Goal: Information Seeking & Learning: Understand process/instructions

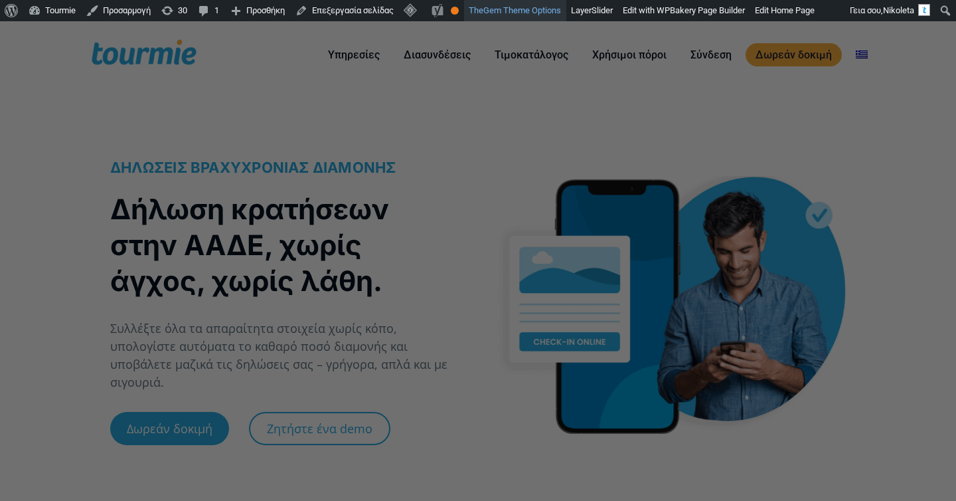
checkbox input "true"
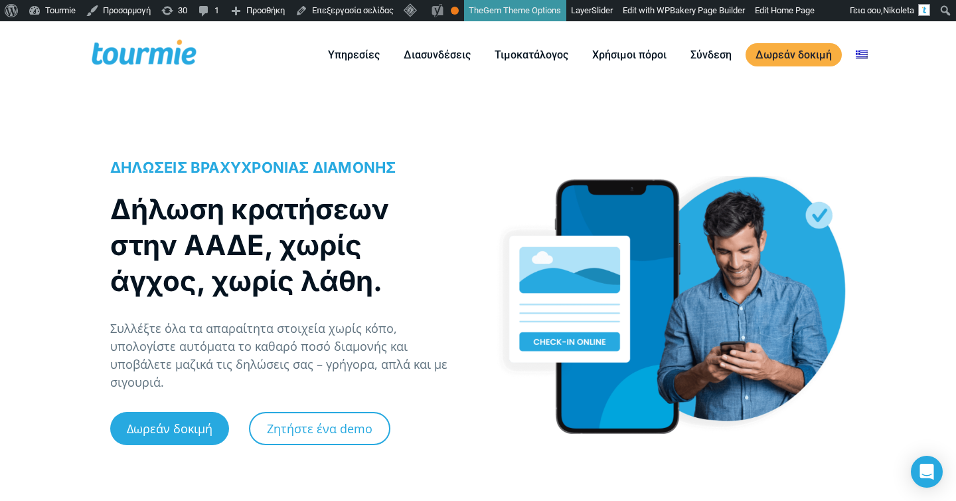
click at [419, 191] on div "ΔΗΛΩΣΕΙΣ ΒΡΑΧΥΧΡΟΝΙΑΣ ΔΙΑΜΟΝΗΣ Δήλωση κρατήσεων στην ΑΑΔΕ, χωρίς άγχος, χωρίς λ…" at bounding box center [287, 310] width 354 height 307
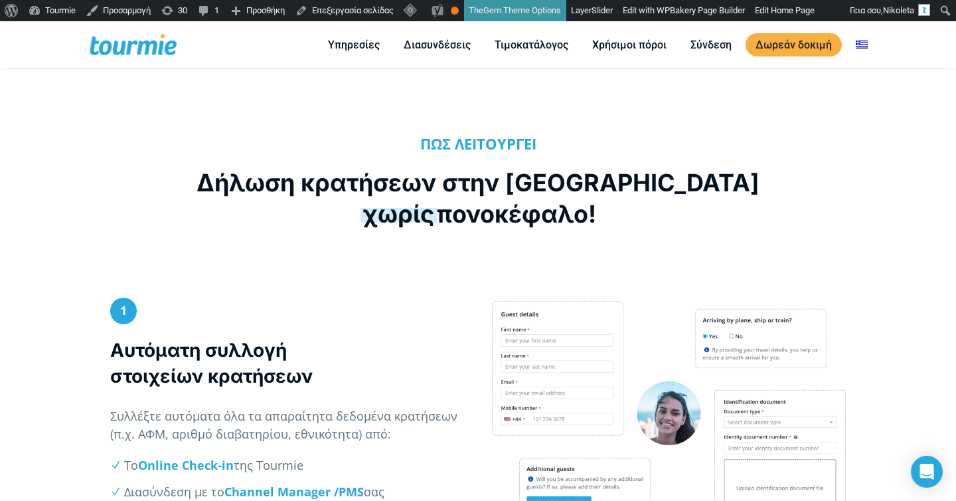
scroll to position [401, 0]
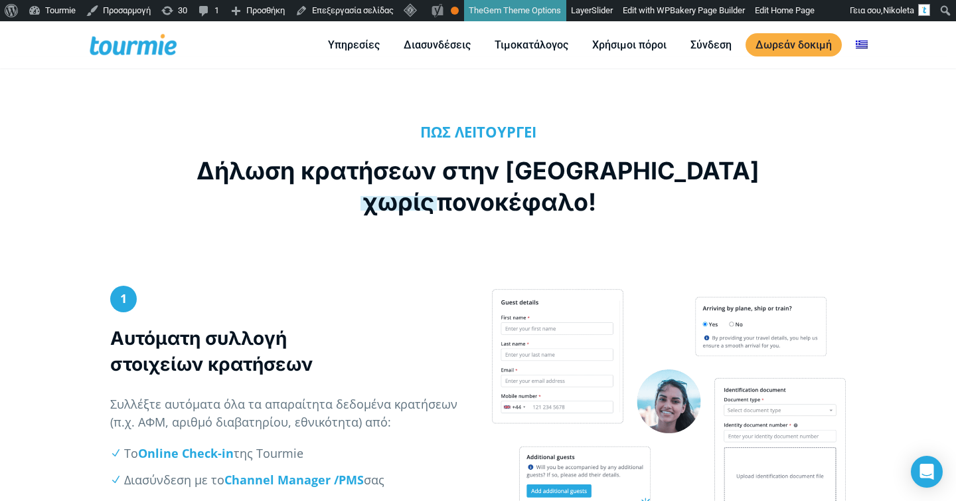
click at [416, 256] on div "ΠΩΣ ΛΕΙΤΟΥΡΓΕΙ Δήλωση κρατήσεων στην ΑΑΔΕ χωρίς πονοκέφαλο!" at bounding box center [478, 174] width 956 height 209
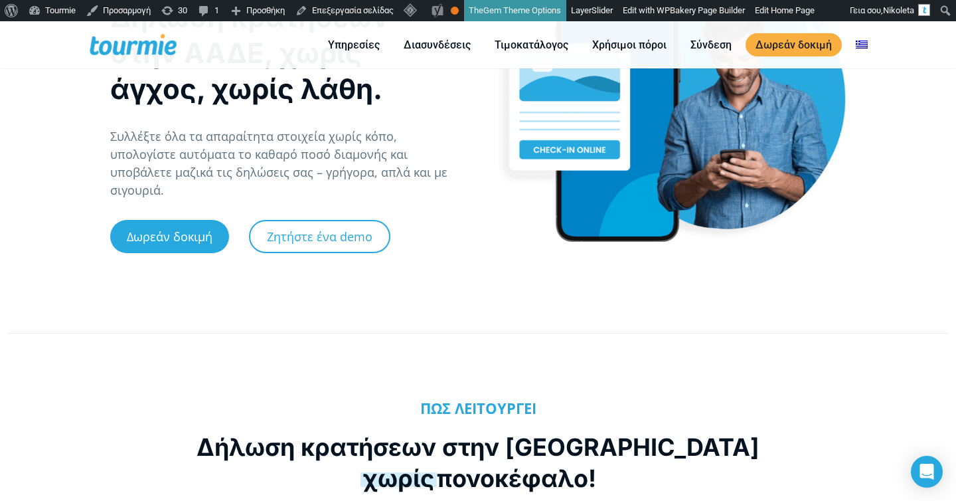
scroll to position [0, 0]
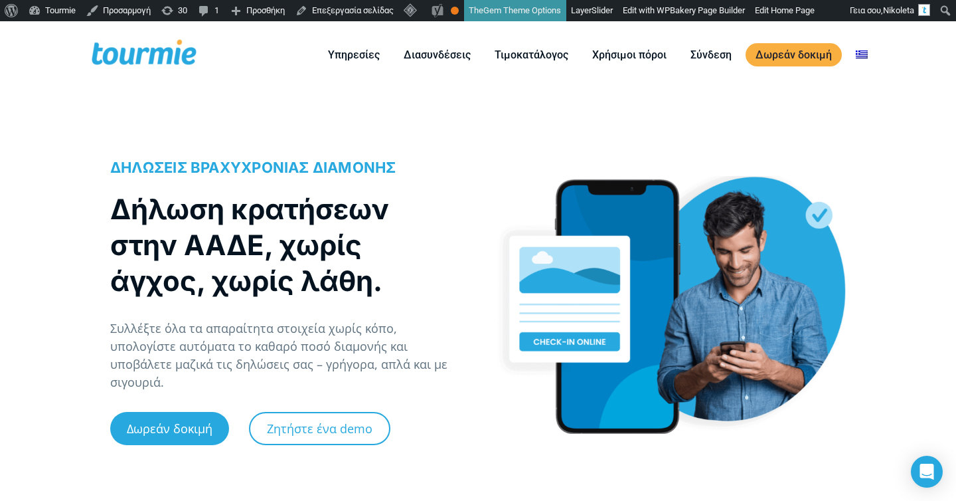
click at [81, 377] on div "ΔΗΛΩΣΕΙΣ ΒΡΑΧΥΧΡΟΝΙΑΣ ΔΙΑΜΟΝΗΣ Δήλωση κρατήσεων στην ΑΑΔΕ, χωρίς άγχος, χωρίς λ…" at bounding box center [478, 306] width 956 height 388
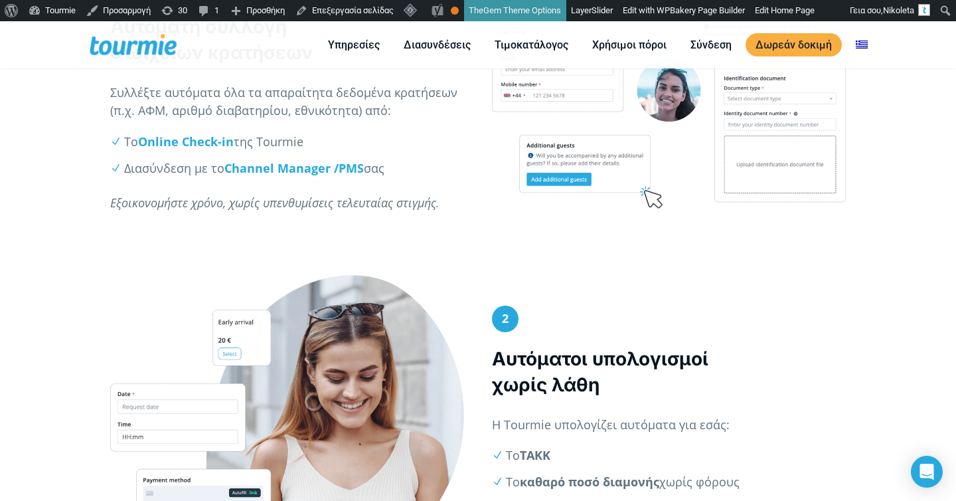
scroll to position [902, 0]
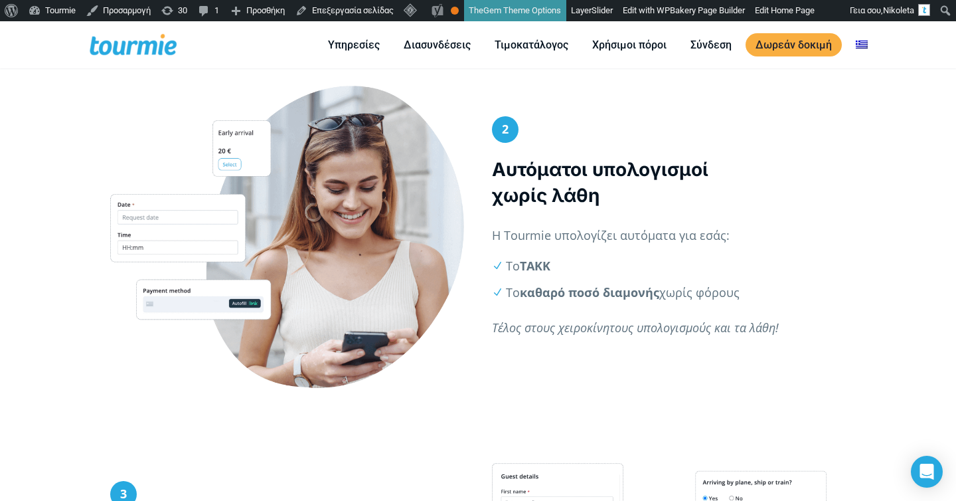
drag, startPoint x: 312, startPoint y: 242, endPoint x: 370, endPoint y: 184, distance: 82.1
click at [370, 184] on div at bounding box center [287, 237] width 354 height 303
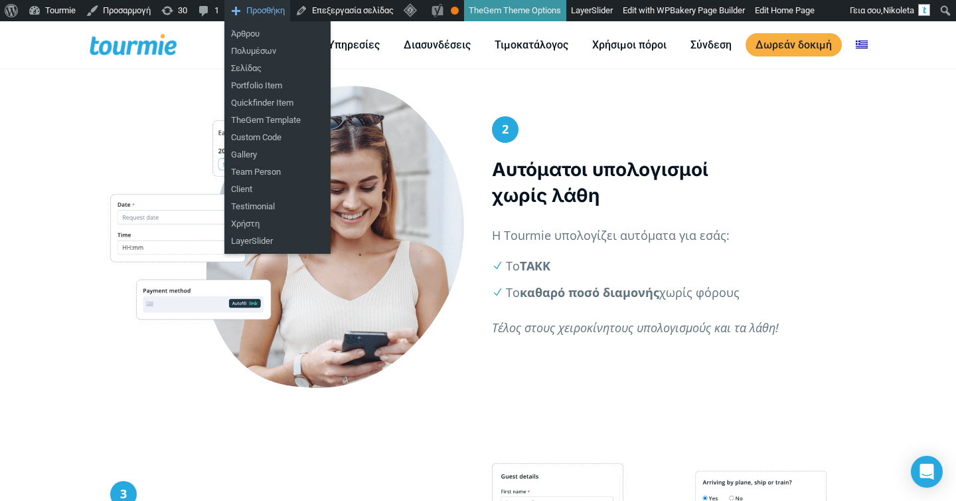
scroll to position [0, 0]
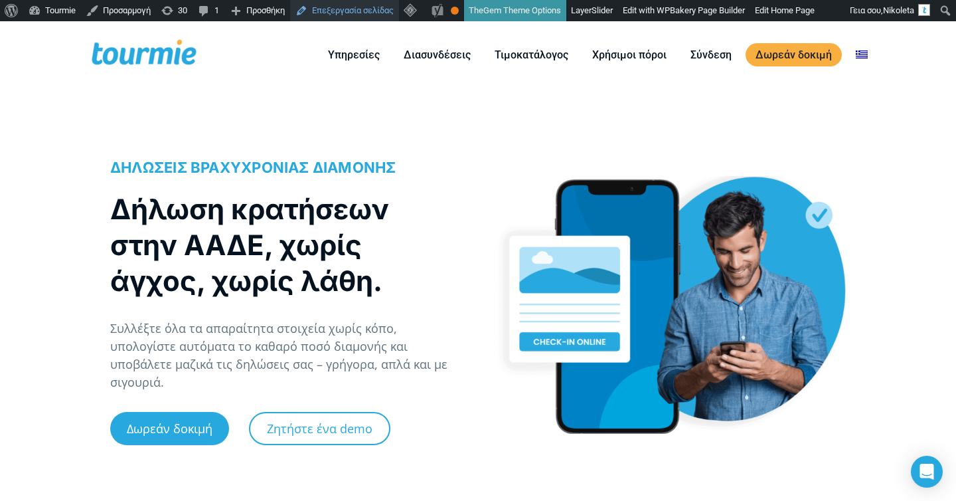
click at [377, 15] on link "Επεξεργασία σελίδας" at bounding box center [344, 10] width 109 height 21
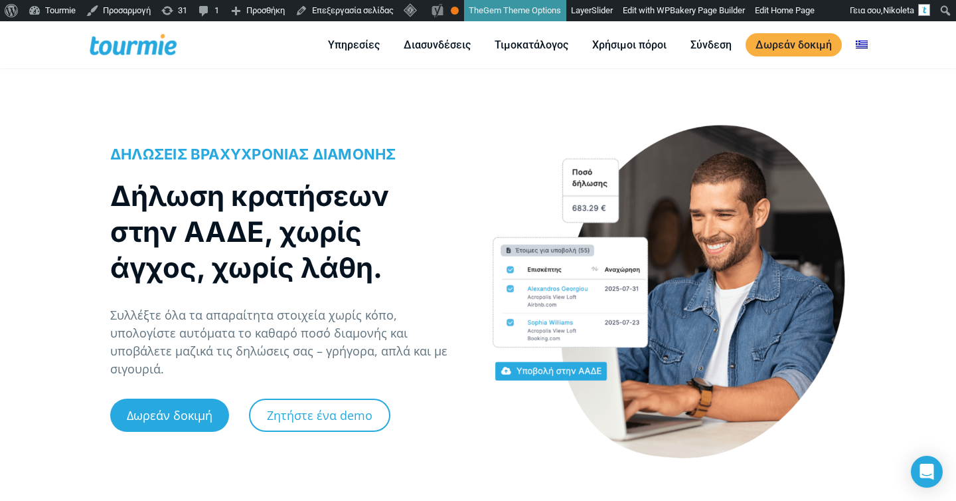
scroll to position [18, 0]
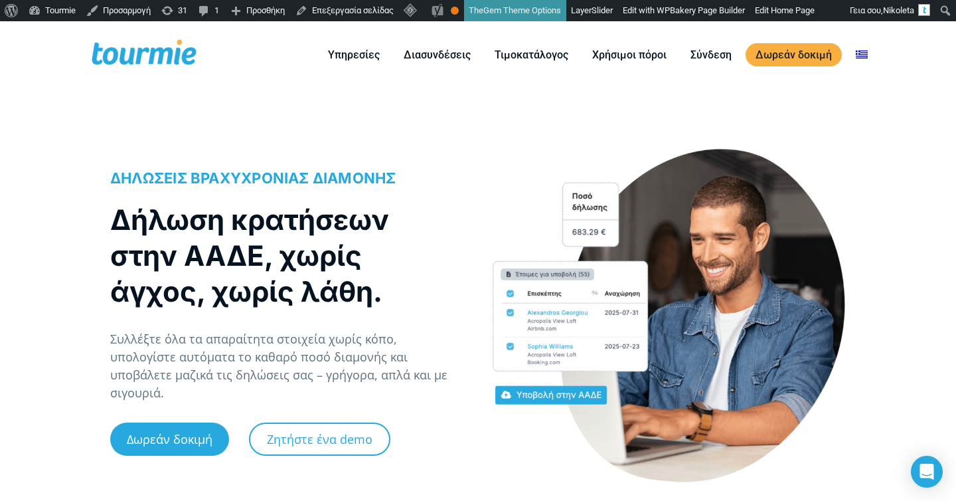
click at [485, 192] on div at bounding box center [669, 310] width 382 height 370
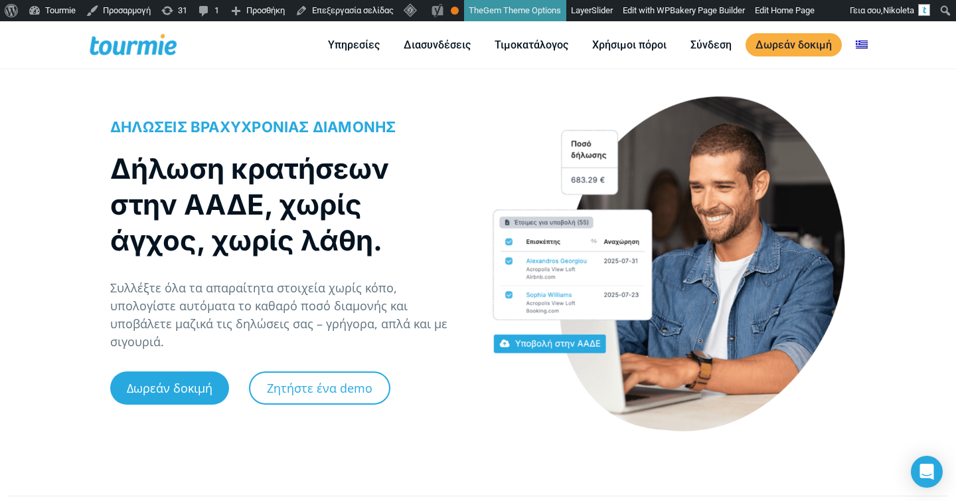
scroll to position [48, 0]
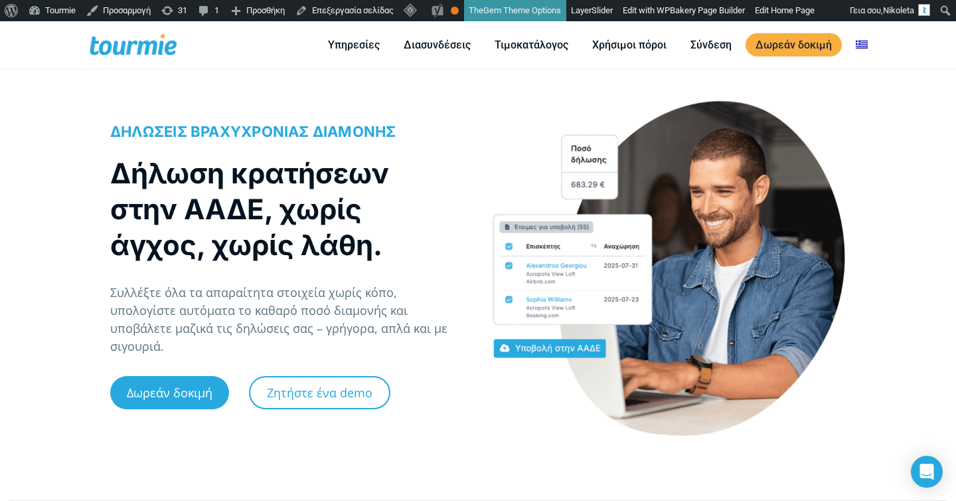
click at [414, 263] on h1 "Δήλωση κρατήσεων στην ΑΑΔΕ, χωρίς άγχος, χωρίς λάθη." at bounding box center [280, 209] width 341 height 108
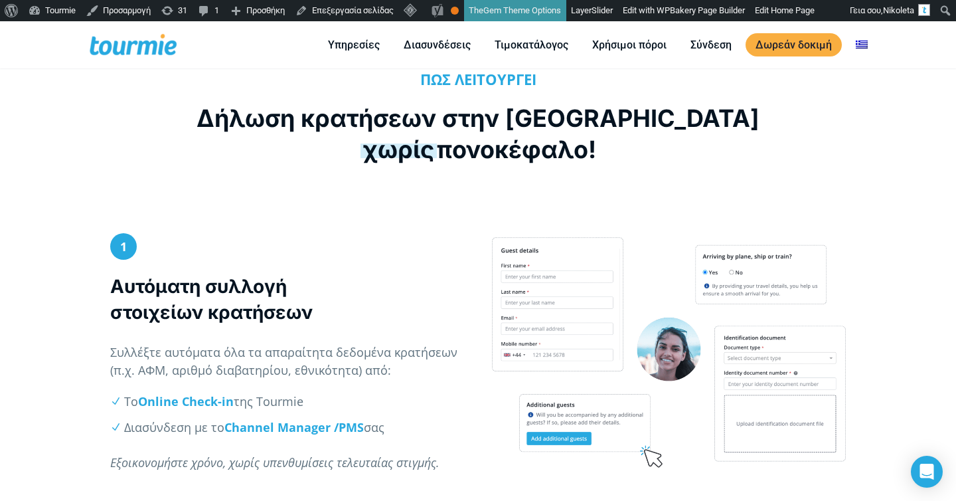
click at [419, 324] on h3 "Αυτόματη συλλογή στοιχείων κρατήσεων" at bounding box center [287, 300] width 354 height 52
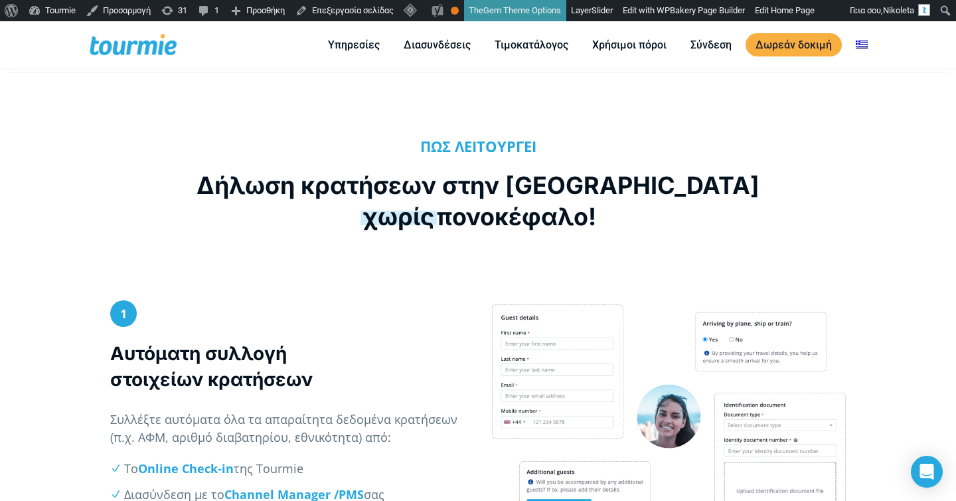
click at [422, 276] on div "ΠΩΣ ΛΕΙΤΟΥΡΓΕΙ Δήλωση κρατήσεων στην ΑΑΔΕ χωρίς πονοκέφαλο!" at bounding box center [478, 188] width 956 height 209
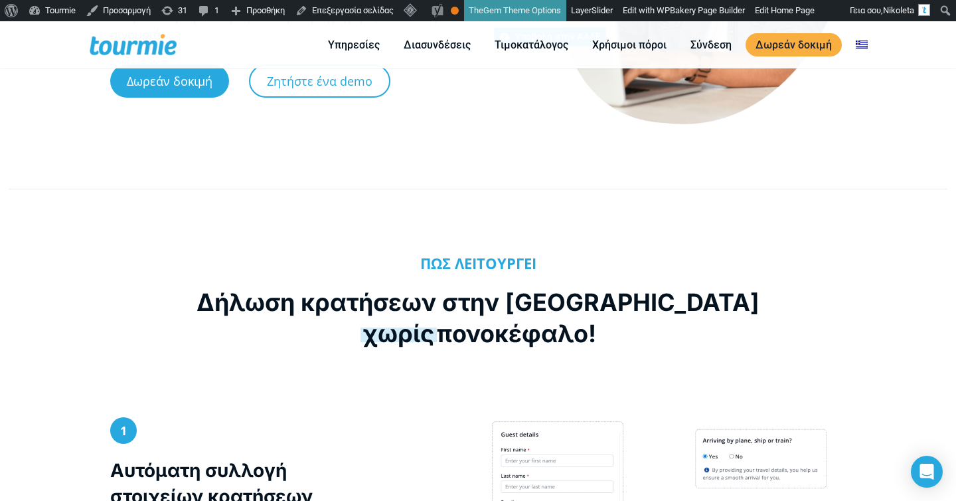
scroll to position [0, 0]
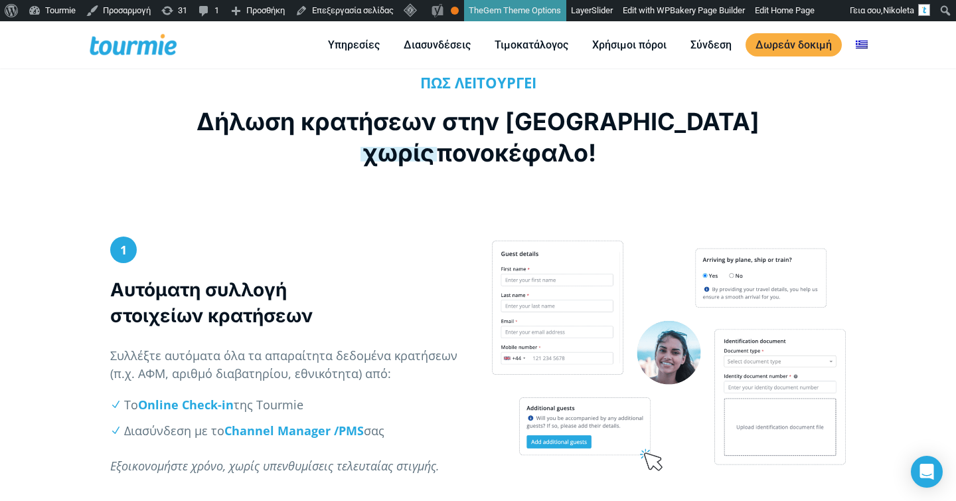
click at [414, 239] on p "1" at bounding box center [287, 249] width 354 height 27
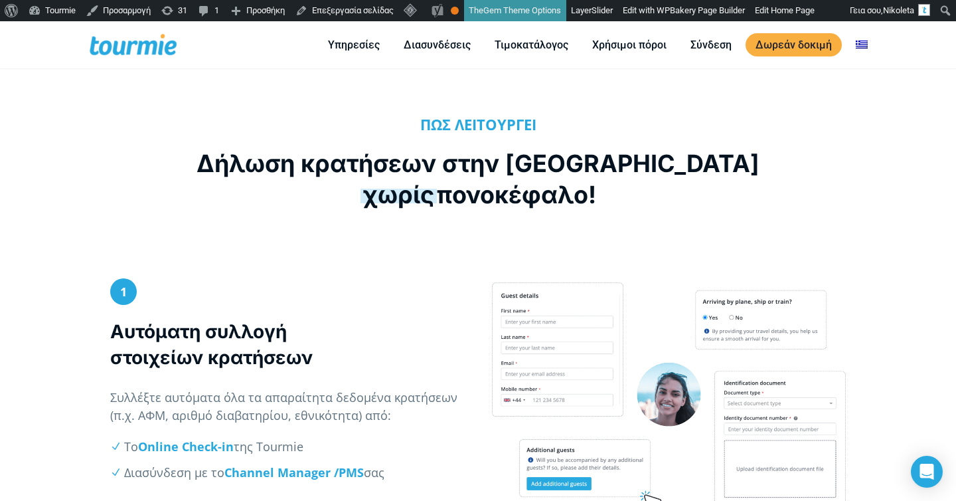
scroll to position [522, 0]
